Goal: Use online tool/utility: Utilize a website feature to perform a specific function

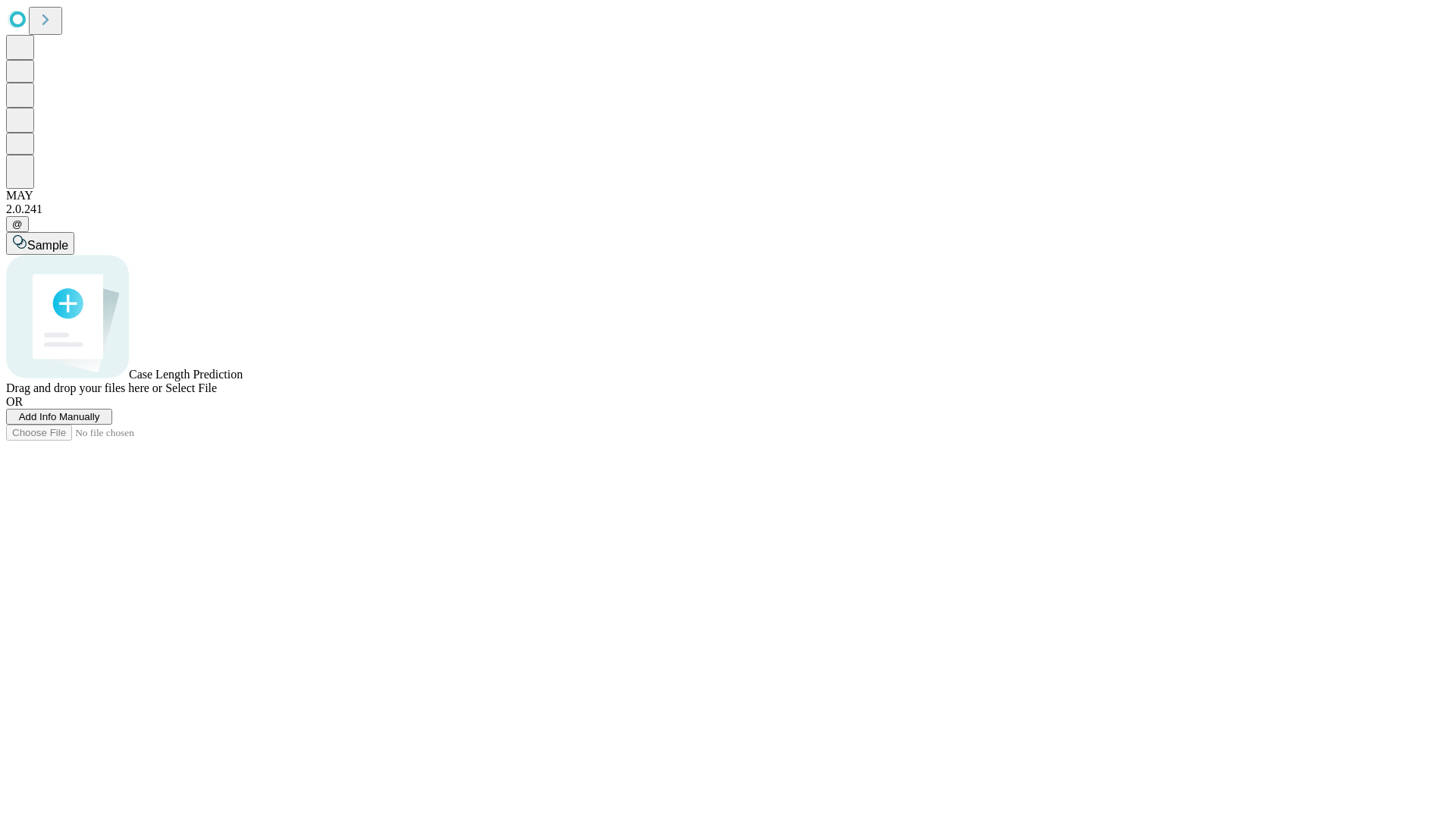
click at [100, 422] on span "Add Info Manually" at bounding box center [59, 417] width 82 height 12
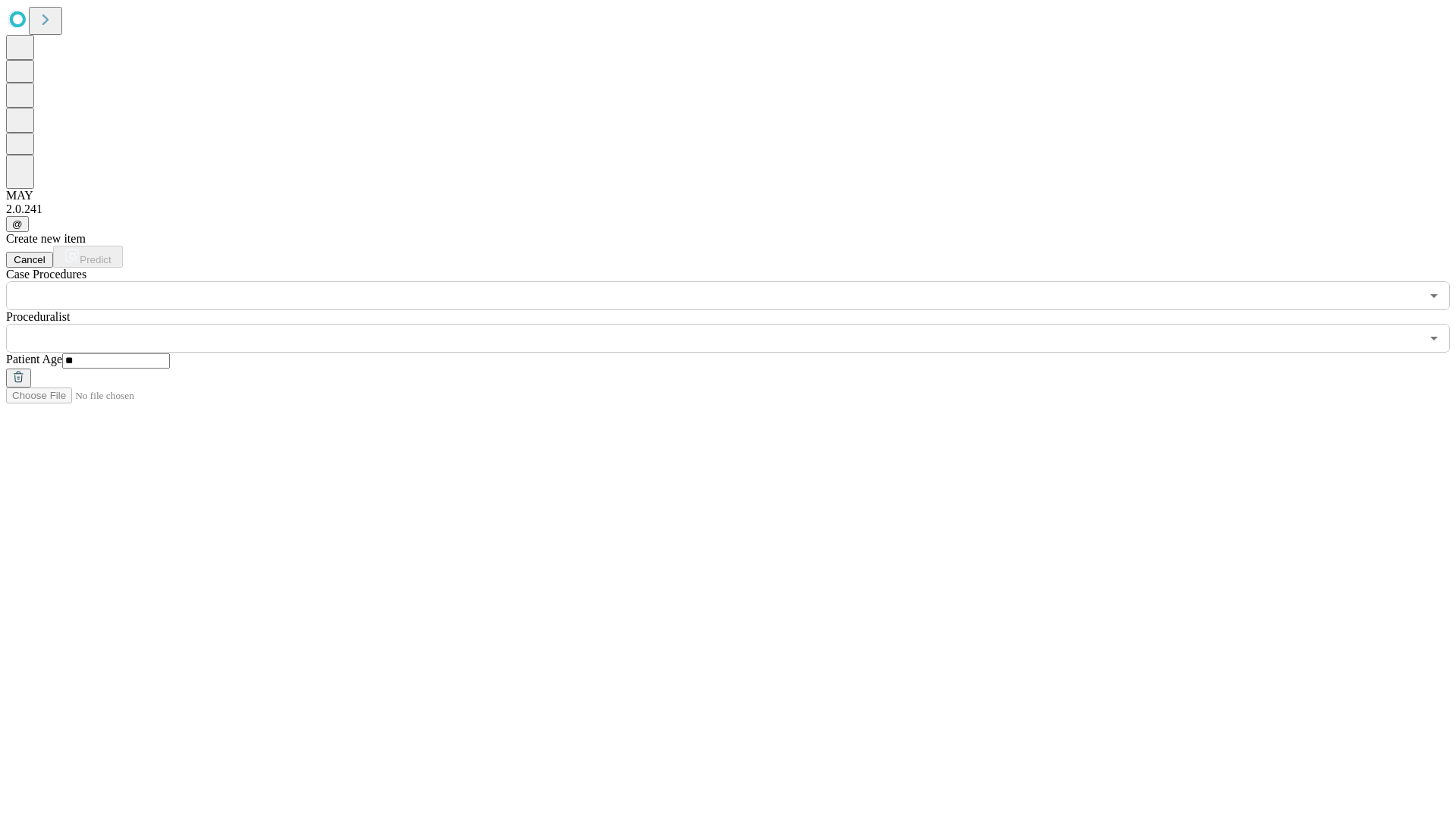
type input "**"
click at [739, 324] on input "text" at bounding box center [713, 339] width 1415 height 29
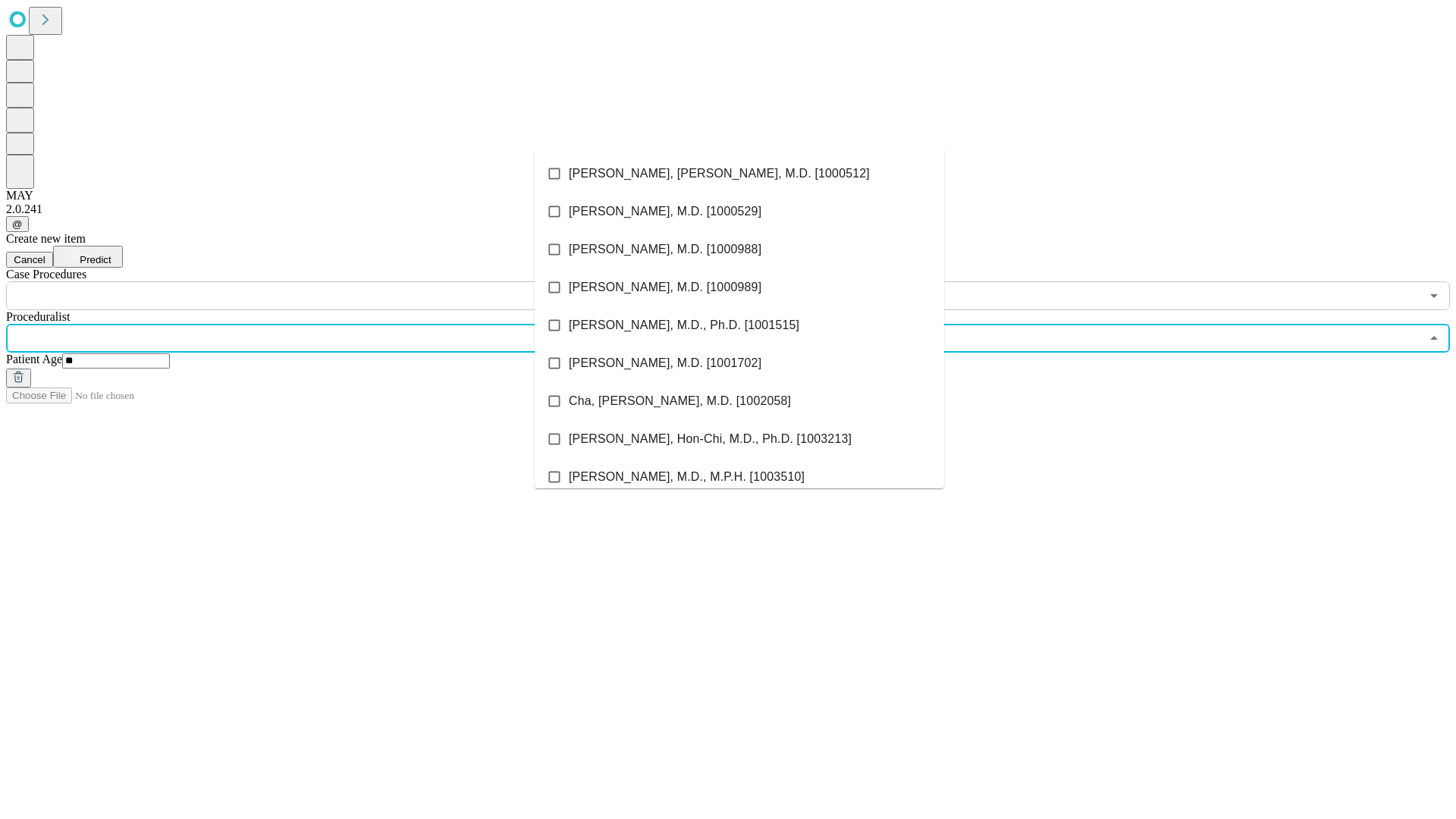
click at [740, 174] on li "[PERSON_NAME], [PERSON_NAME], M.D. [1000512]" at bounding box center [739, 174] width 410 height 38
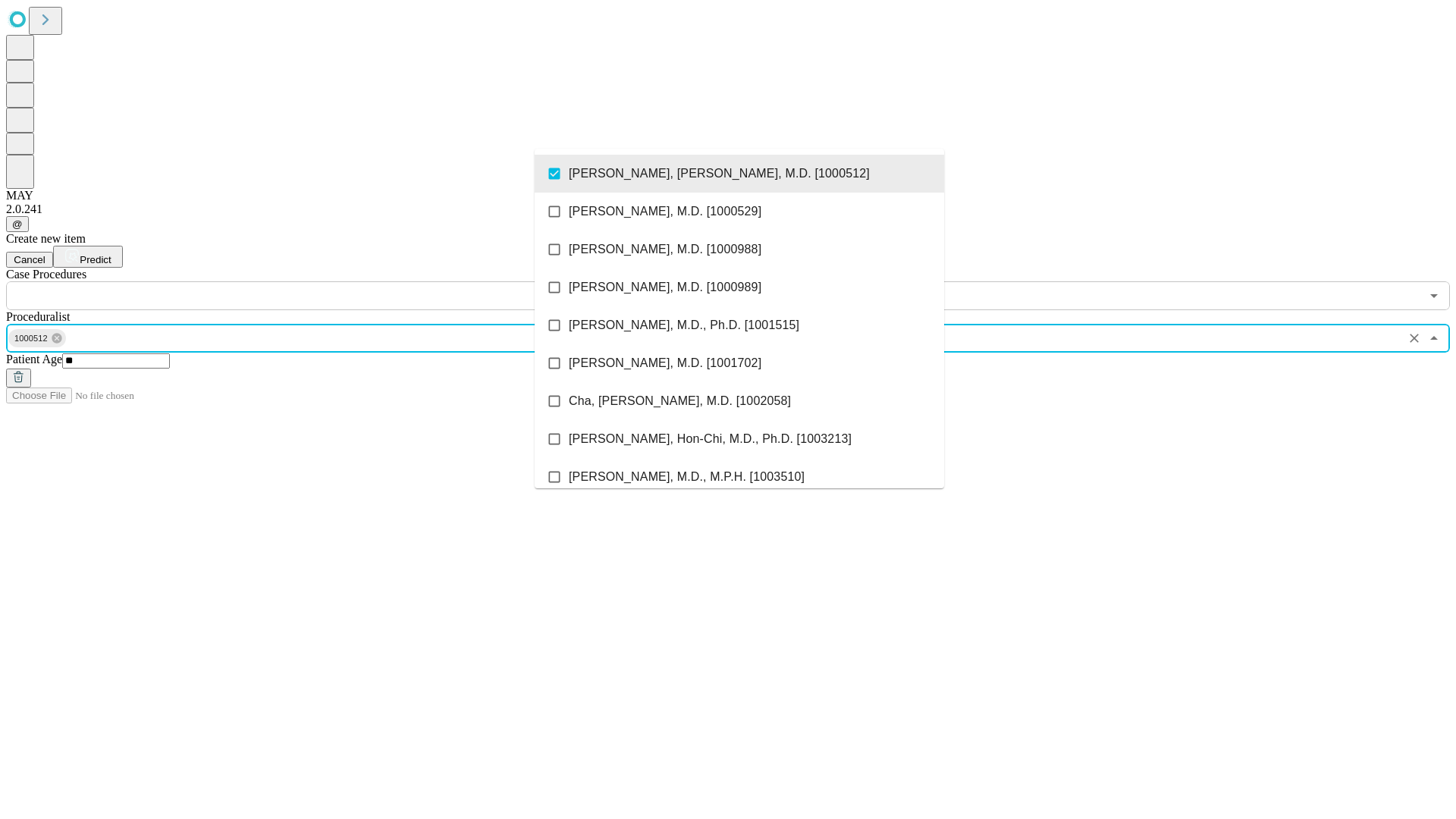
click at [318, 281] on input "text" at bounding box center [713, 295] width 1415 height 29
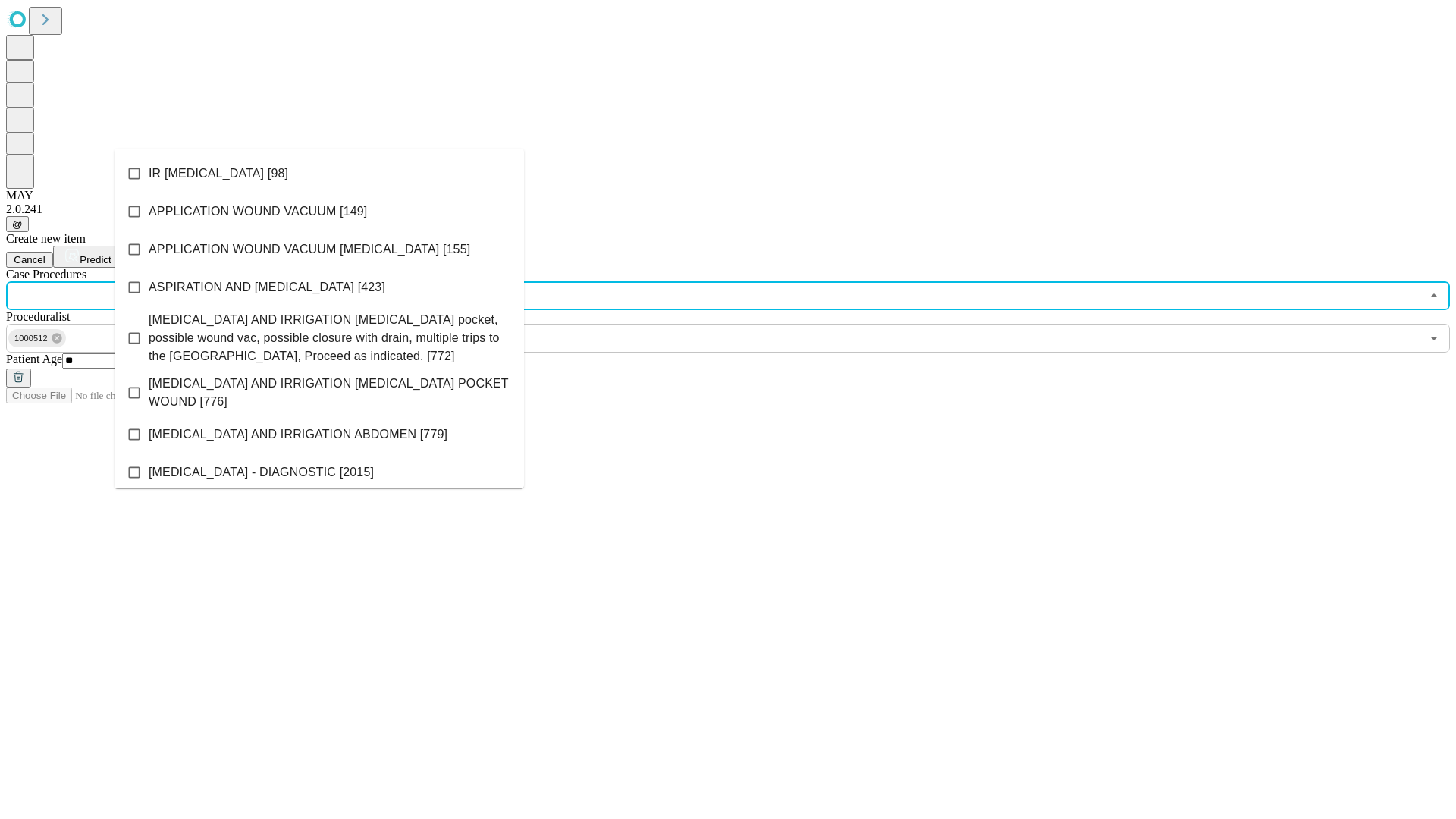
click at [319, 174] on li "IR [MEDICAL_DATA] [98]" at bounding box center [318, 174] width 410 height 38
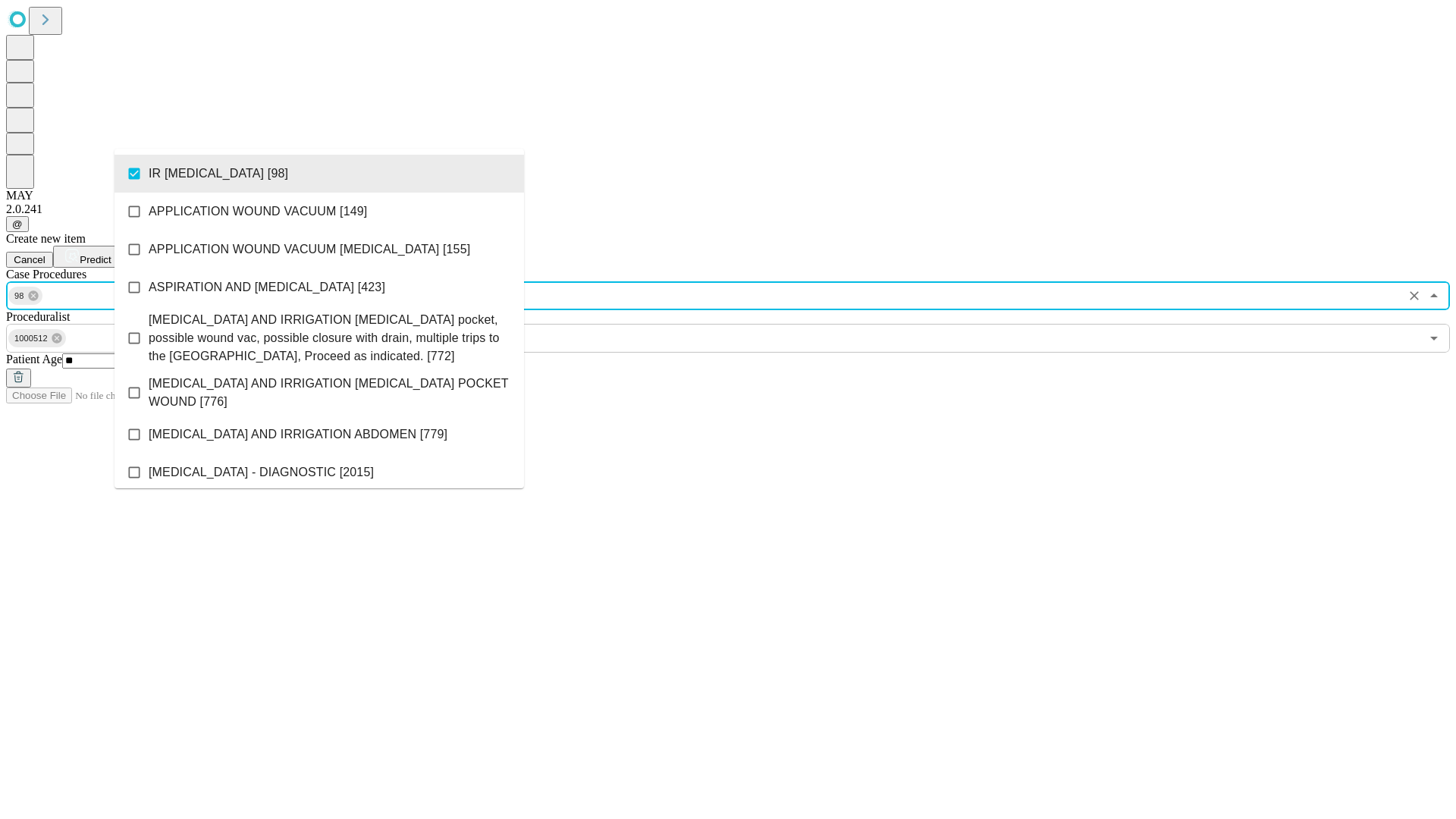
click at [110, 254] on span "Predict" at bounding box center [95, 260] width 31 height 12
